Goal: Task Accomplishment & Management: Use online tool/utility

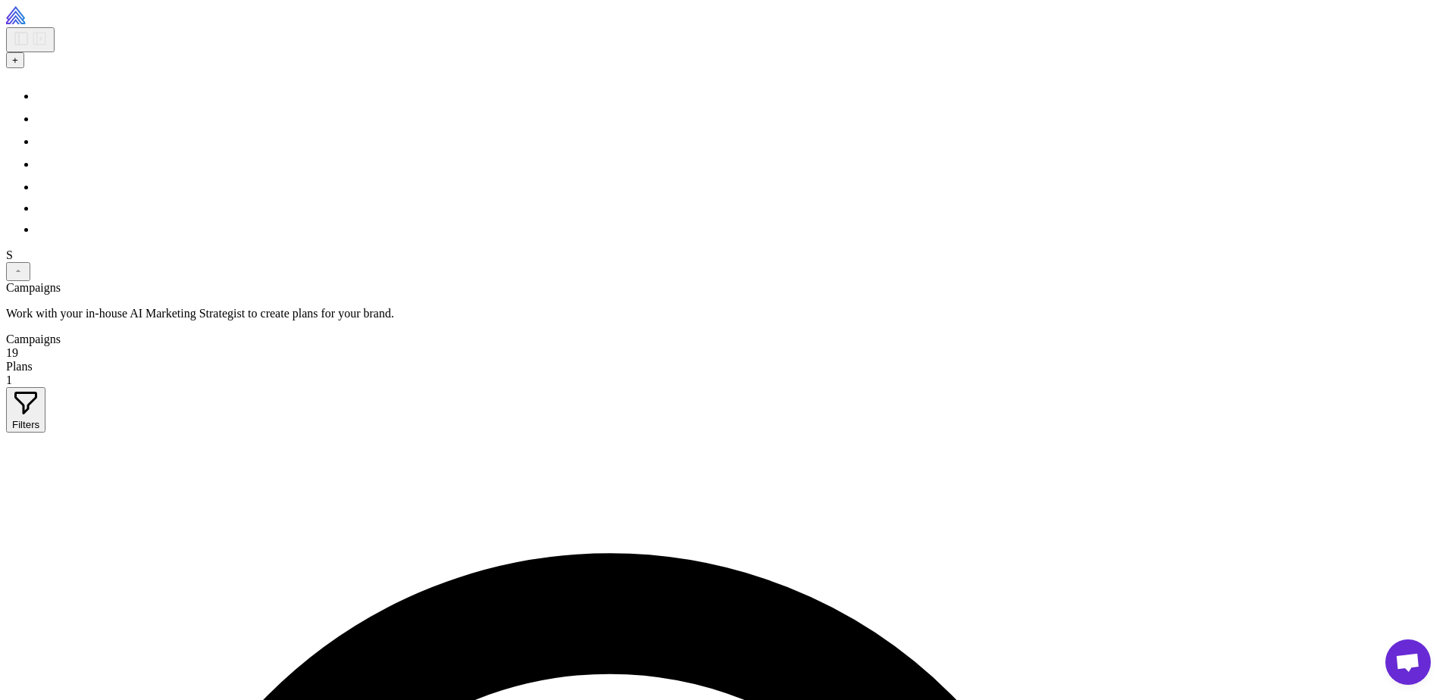
scroll to position [825, 0]
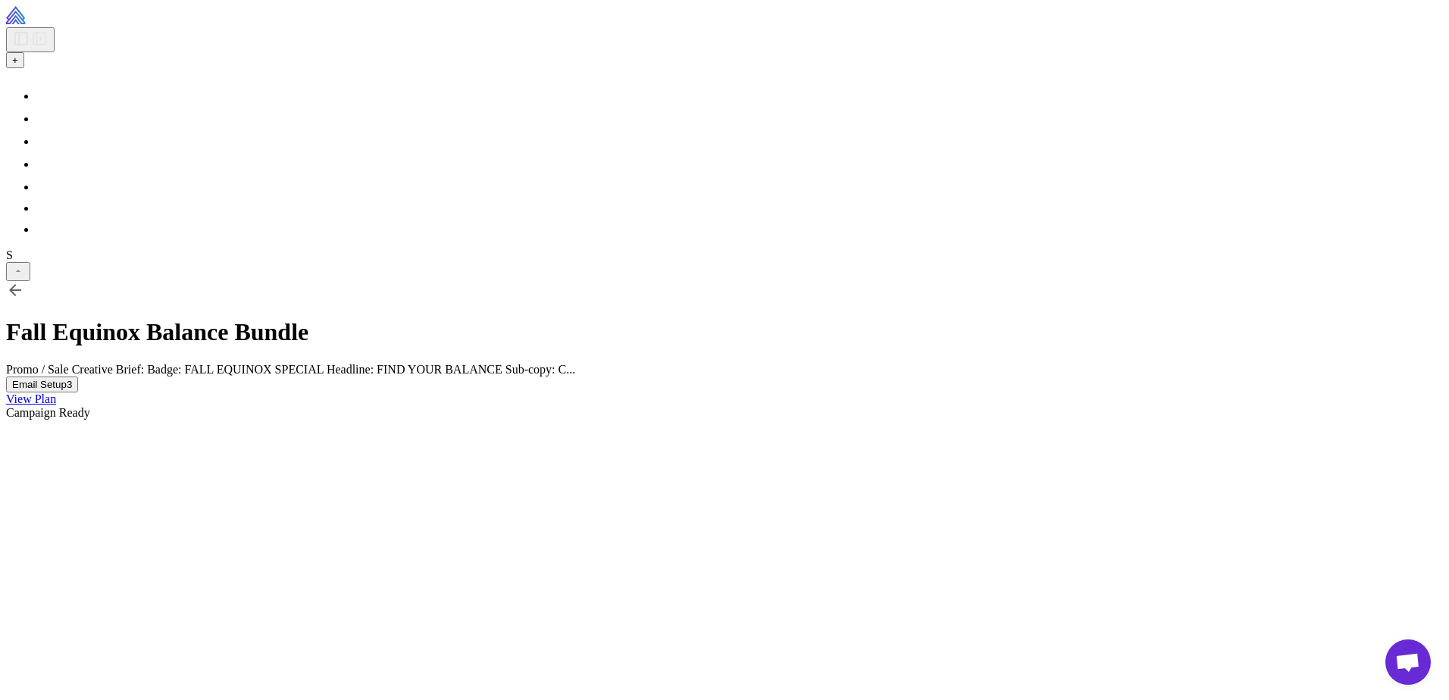
scroll to position [181, 0]
drag, startPoint x: 841, startPoint y: 471, endPoint x: 1024, endPoint y: 532, distance: 192.7
copy p "**********"
